Goal: Check status: Check status

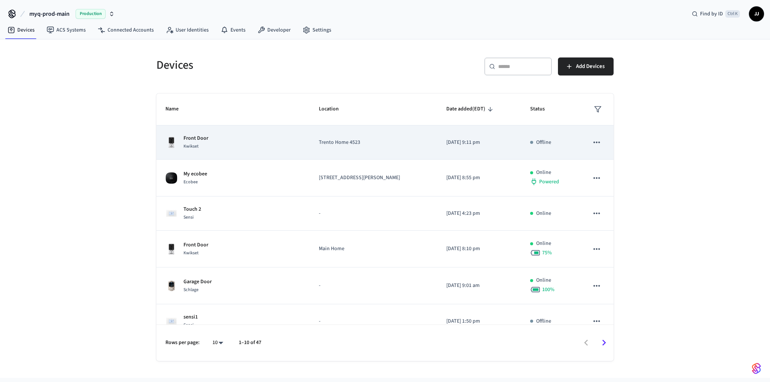
click at [202, 145] on div "Kwikset" at bounding box center [195, 146] width 25 height 8
click at [196, 143] on span "Kwikset" at bounding box center [190, 146] width 15 height 6
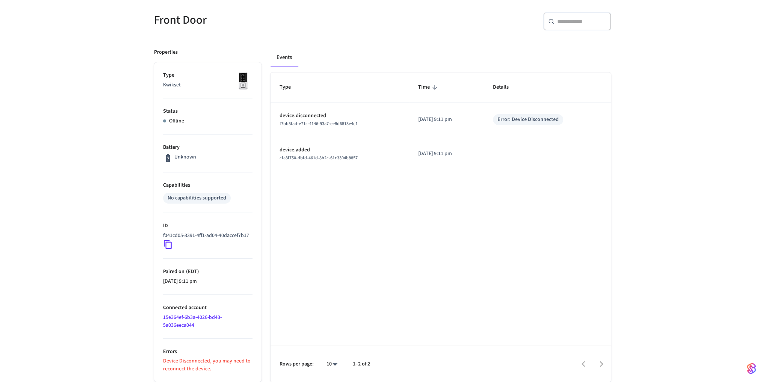
scroll to position [67, 0]
click at [527, 116] on div "Error: Device Disconnected" at bounding box center [528, 120] width 61 height 8
click at [131, 289] on div "Front Door ​ ​ Properties Type Kwikset Status Offline Battery Unknown Capabilit…" at bounding box center [382, 188] width 765 height 388
drag, startPoint x: 203, startPoint y: 365, endPoint x: 224, endPoint y: 368, distance: 21.5
click at [224, 368] on p "Device Disconnected, you may need to reconnect the device." at bounding box center [207, 366] width 89 height 16
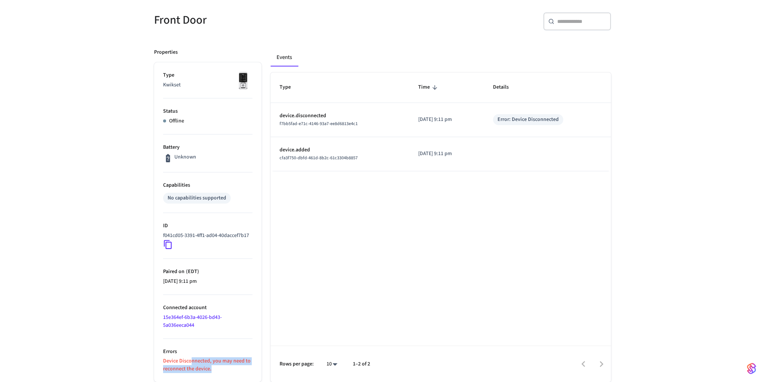
click at [224, 368] on p "Device Disconnected, you may need to reconnect the device." at bounding box center [207, 366] width 89 height 16
drag, startPoint x: 221, startPoint y: 370, endPoint x: 147, endPoint y: 362, distance: 74.8
click at [147, 362] on div "Properties Type Kwikset Status Offline Battery Unknown Capabilities No capabili…" at bounding box center [203, 210] width 117 height 343
click at [130, 354] on div "Front Door ​ ​ Properties Type Kwikset Status Offline Battery Unknown Capabilit…" at bounding box center [382, 188] width 765 height 388
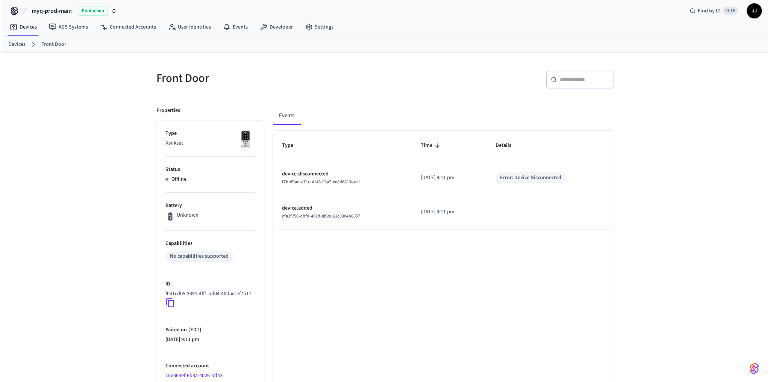
scroll to position [0, 0]
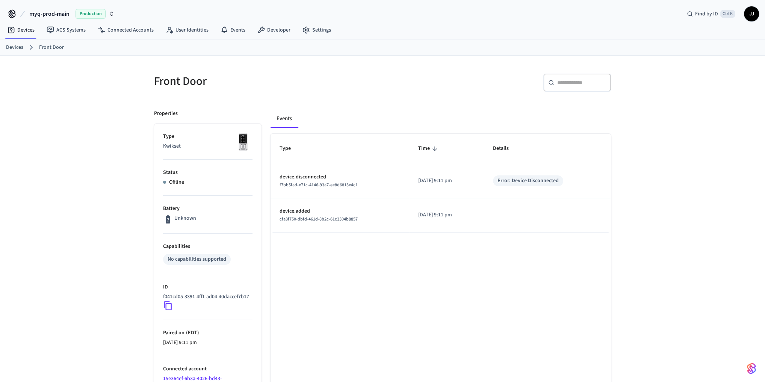
drag, startPoint x: 176, startPoint y: 204, endPoint x: 180, endPoint y: 205, distance: 4.8
